Goal: Task Accomplishment & Management: Complete application form

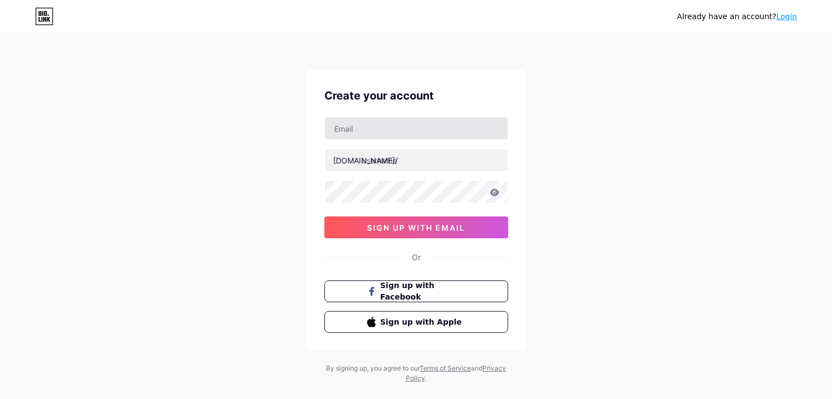
scroll to position [19, 0]
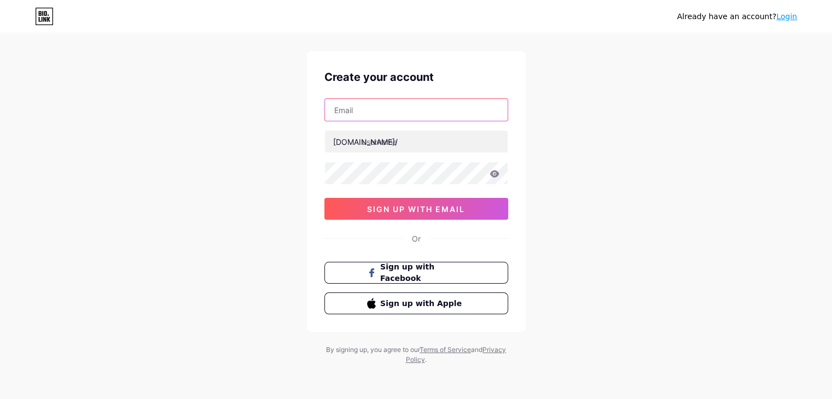
click at [370, 113] on input "text" at bounding box center [416, 110] width 183 height 22
type input "[EMAIL_ADDRESS][DOMAIN_NAME]"
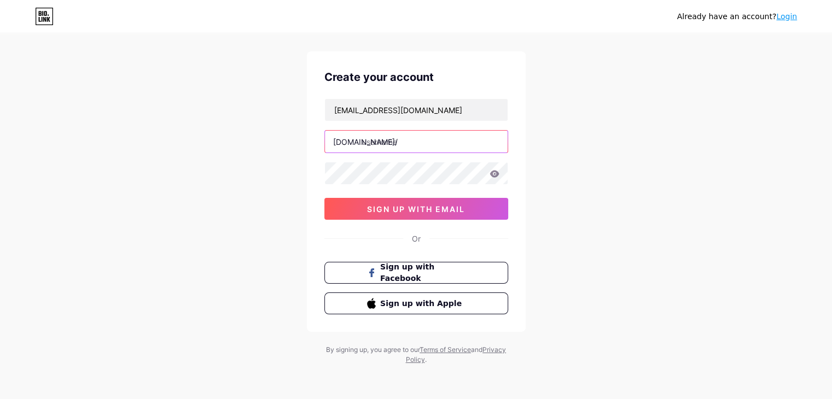
click at [393, 143] on input "text" at bounding box center [416, 142] width 183 height 22
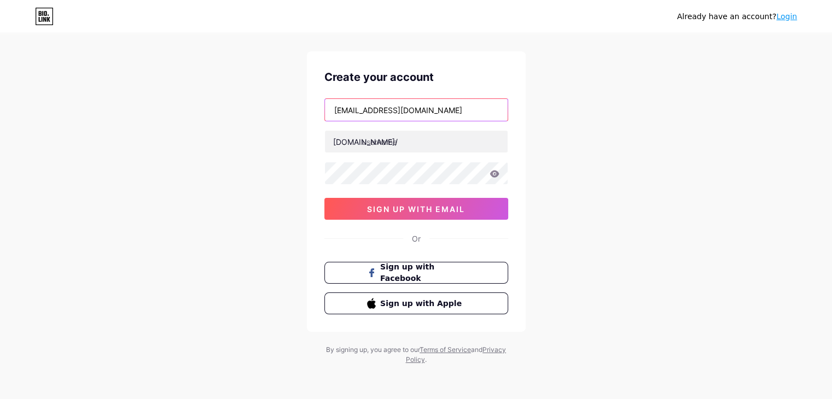
drag, startPoint x: 363, startPoint y: 110, endPoint x: 328, endPoint y: 114, distance: 35.2
click at [328, 114] on input "[EMAIL_ADDRESS][DOMAIN_NAME]" at bounding box center [416, 110] width 183 height 22
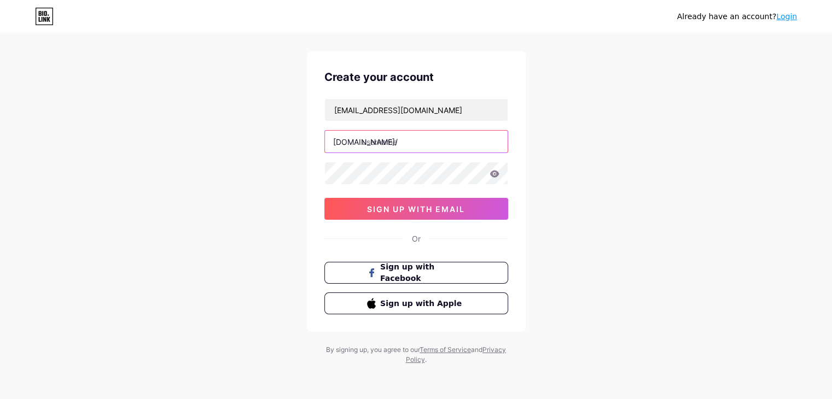
click at [381, 143] on input "text" at bounding box center [416, 142] width 183 height 22
paste input "sharmar"
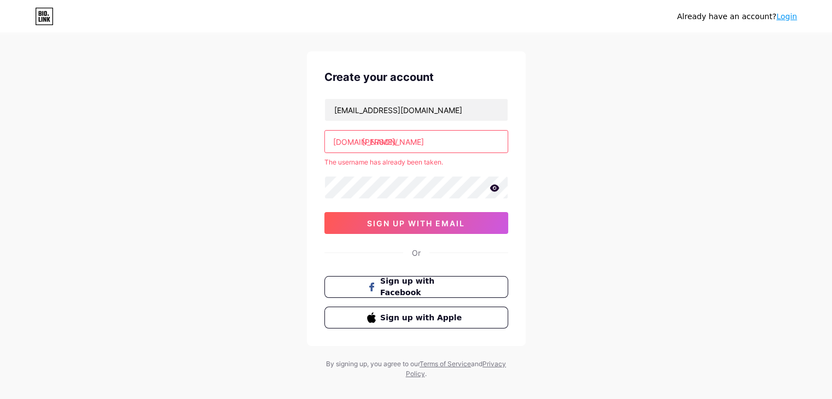
click at [396, 142] on input "[PERSON_NAME]" at bounding box center [416, 142] width 183 height 22
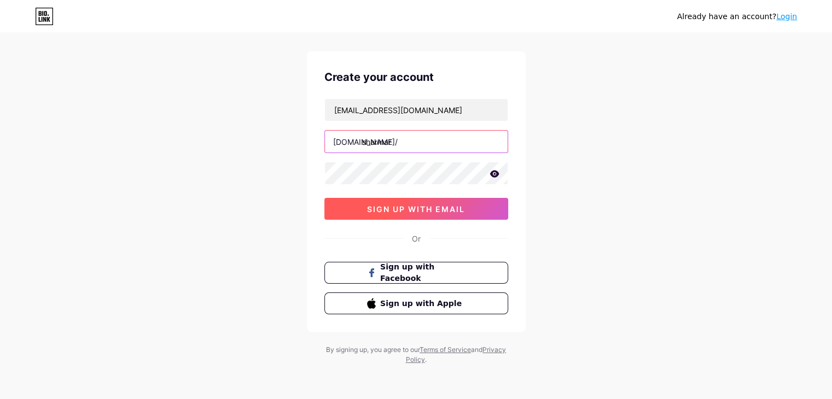
type input "sharmar"
click at [410, 208] on span "sign up with email" at bounding box center [416, 209] width 98 height 9
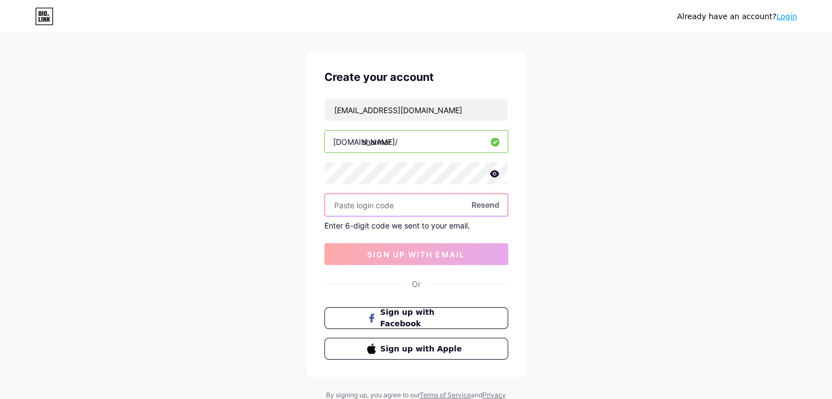
paste input "746884"
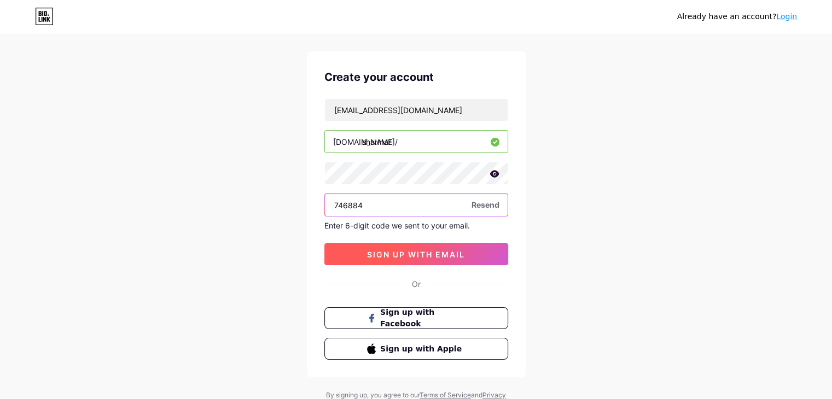
type input "746884"
click at [415, 254] on span "sign up with email" at bounding box center [416, 254] width 98 height 9
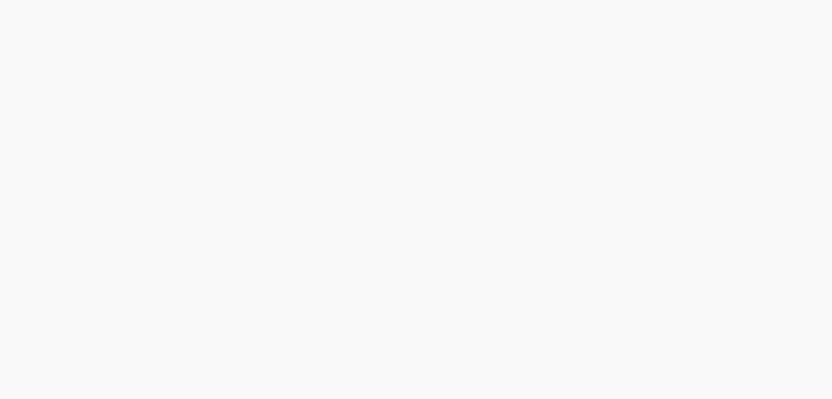
scroll to position [0, 0]
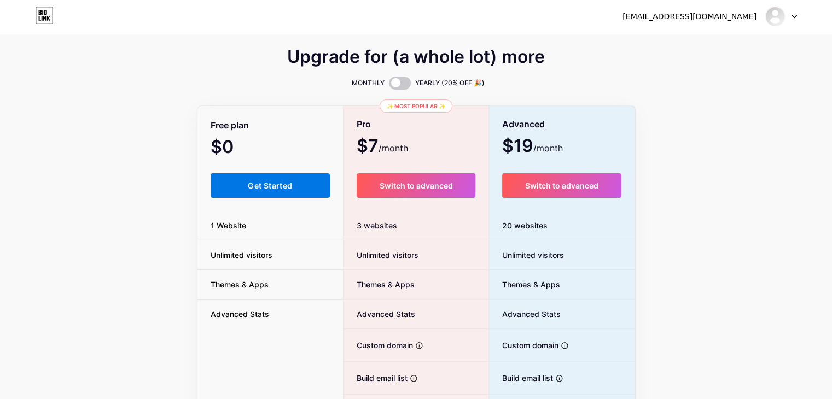
click at [271, 184] on span "Get Started" at bounding box center [270, 185] width 44 height 9
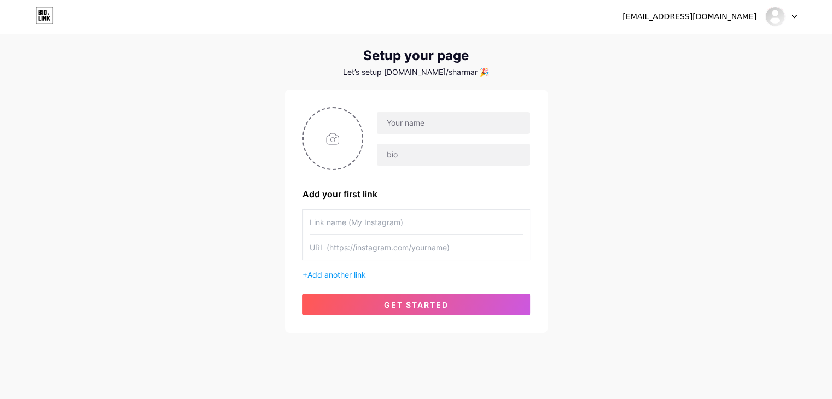
scroll to position [34, 0]
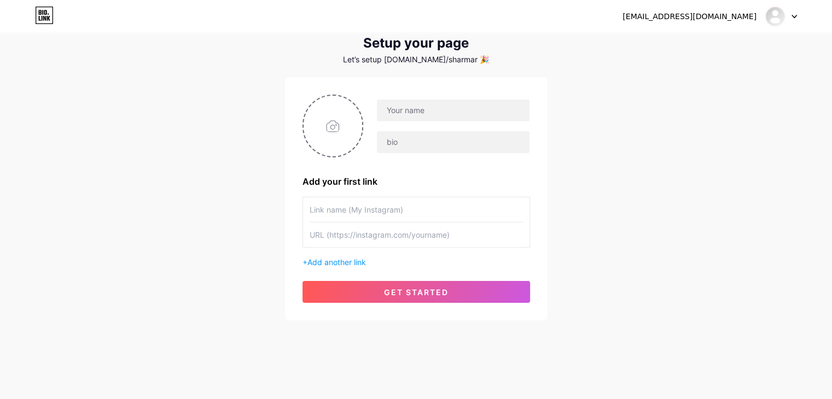
click at [791, 15] on icon at bounding box center [793, 17] width 5 height 4
click at [689, 179] on div "[EMAIL_ADDRESS][DOMAIN_NAME] Dashboard Logout Setup your page Let’s setup [DOMA…" at bounding box center [416, 161] width 832 height 390
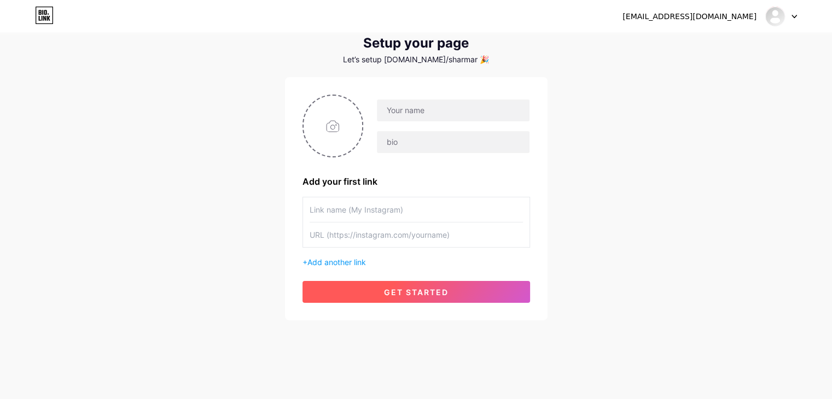
click at [415, 290] on span "get started" at bounding box center [416, 292] width 65 height 9
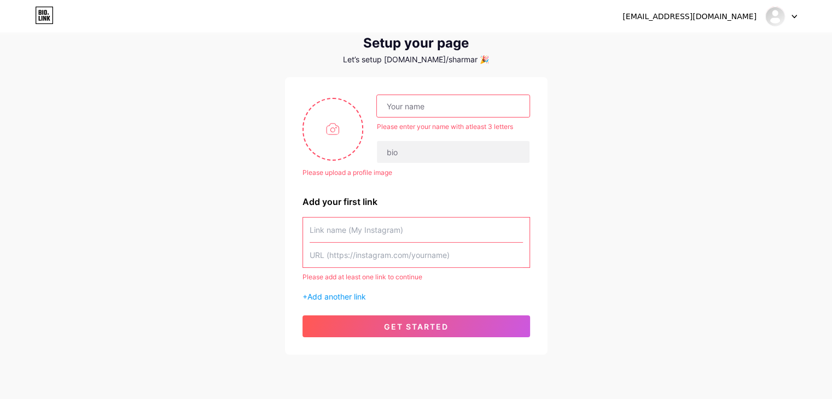
click at [622, 242] on div "[EMAIL_ADDRESS][DOMAIN_NAME] Dashboard Logout Setup your page Let’s setup [DOMA…" at bounding box center [416, 178] width 832 height 424
click at [799, 15] on div "[EMAIL_ADDRESS][DOMAIN_NAME] Dashboard Logout" at bounding box center [416, 17] width 832 height 20
click at [796, 13] on div "[EMAIL_ADDRESS][DOMAIN_NAME] Dashboard Logout" at bounding box center [416, 17] width 832 height 20
click at [792, 15] on icon at bounding box center [794, 16] width 4 height 3
click at [702, 43] on link "Dashboard" at bounding box center [729, 45] width 136 height 30
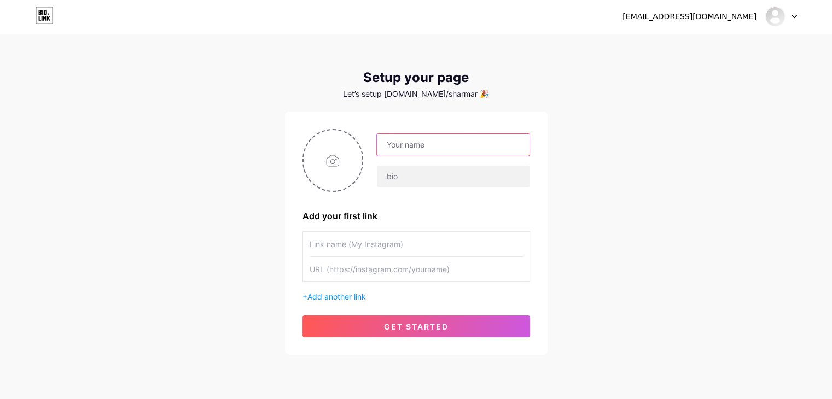
click at [399, 152] on input "text" at bounding box center [453, 145] width 152 height 22
click at [597, 103] on div "[EMAIL_ADDRESS][DOMAIN_NAME] Dashboard Logout Setup your page Let’s setup [DOMA…" at bounding box center [416, 195] width 832 height 390
click at [44, 18] on icon at bounding box center [44, 18] width 3 height 5
click at [420, 146] on input "text" at bounding box center [453, 145] width 152 height 22
